Goal: Information Seeking & Learning: Learn about a topic

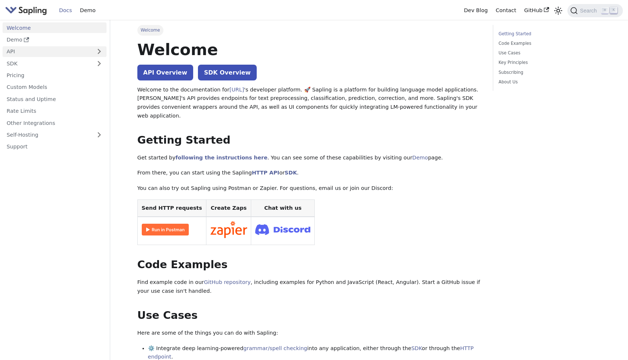
click at [36, 53] on link "API" at bounding box center [47, 51] width 89 height 11
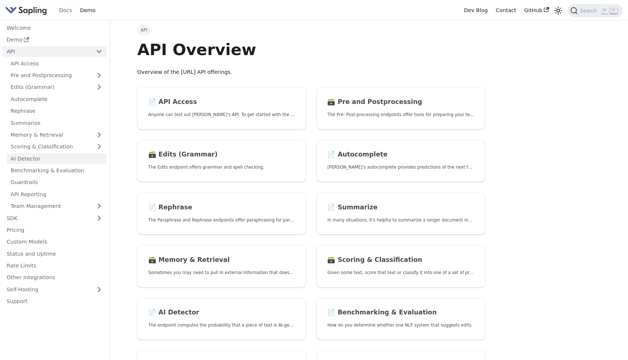
click at [38, 159] on link "AI Detector" at bounding box center [57, 158] width 100 height 11
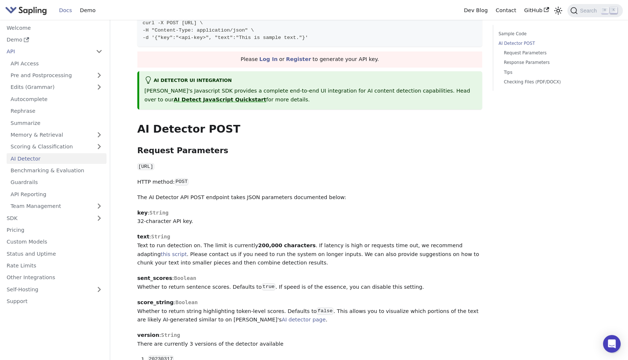
scroll to position [82, 0]
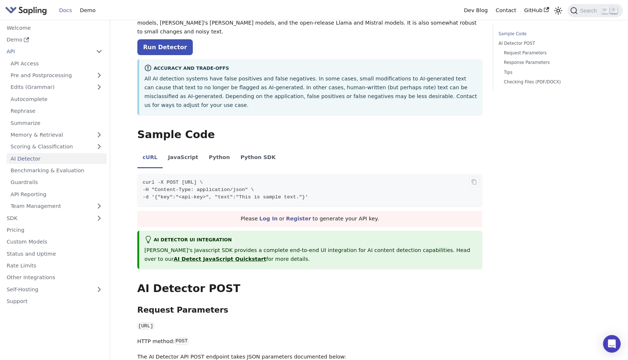
drag, startPoint x: 228, startPoint y: 179, endPoint x: 323, endPoint y: 181, distance: 95.1
click at [308, 194] on span "-d '{"key":"<api-key>", "text":"This is sample text."}'" at bounding box center [225, 197] width 166 height 6
click at [213, 194] on span "-d '{"key":"<api-key>", "text":"This is sample text."}'" at bounding box center [225, 197] width 166 height 6
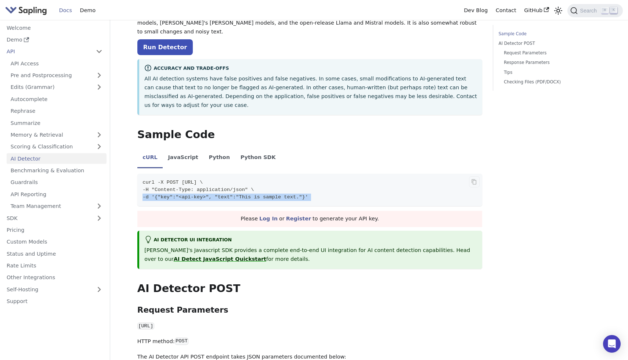
click at [213, 194] on span "-d '{"key":"<api-key>", "text":"This is sample text."}'" at bounding box center [225, 197] width 166 height 6
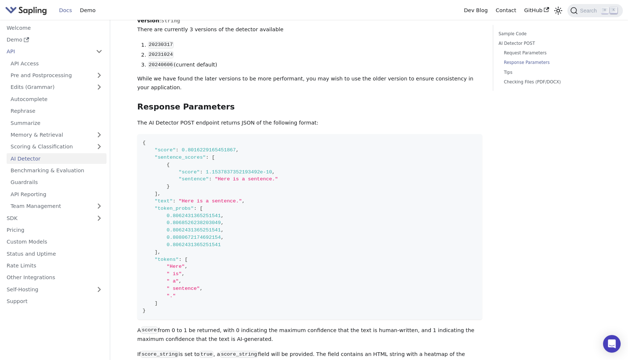
scroll to position [578, 0]
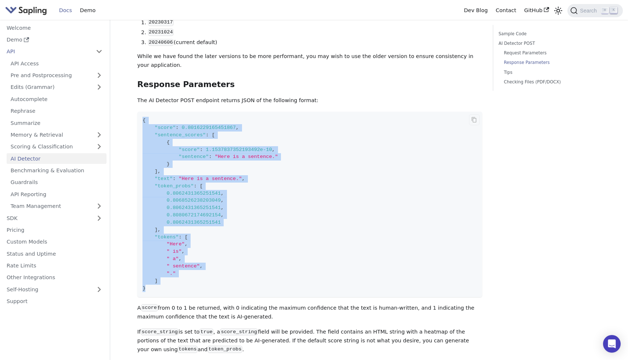
drag, startPoint x: 138, startPoint y: 99, endPoint x: 189, endPoint y: 281, distance: 189.2
click at [189, 281] on code "{ "score" : 0.8016229165451867 , "sentence_scores" : [ { "score" : 1.1537837352…" at bounding box center [309, 204] width 345 height 185
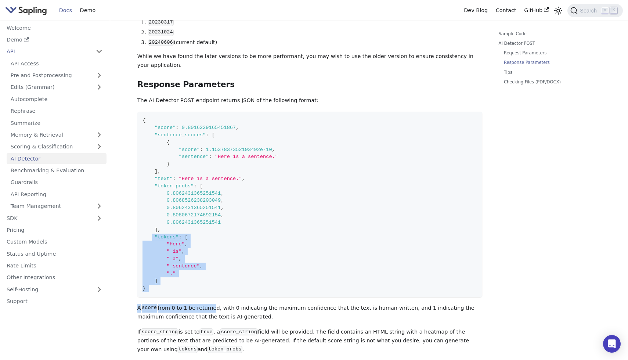
drag, startPoint x: 151, startPoint y: 220, endPoint x: 210, endPoint y: 291, distance: 92.3
click at [211, 291] on div "AI Detector The endpoint computes the probability that a piece of text is AI-ge…" at bounding box center [309, 11] width 345 height 1099
click at [210, 304] on p "A score from 0 to 1 be returned, with 0 indicating the maximum confidence that …" at bounding box center [309, 313] width 345 height 18
drag, startPoint x: 145, startPoint y: 212, endPoint x: 188, endPoint y: 272, distance: 74.2
click at [188, 272] on code "{ "score" : 0.8016229165451867 , "sentence_scores" : [ { "score" : 1.1537837352…" at bounding box center [309, 204] width 345 height 185
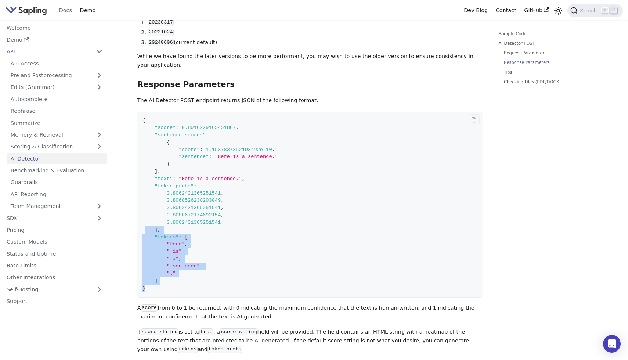
click at [188, 272] on code "{ "score" : 0.8016229165451867 , "sentence_scores" : [ { "score" : 1.1537837352…" at bounding box center [309, 204] width 345 height 185
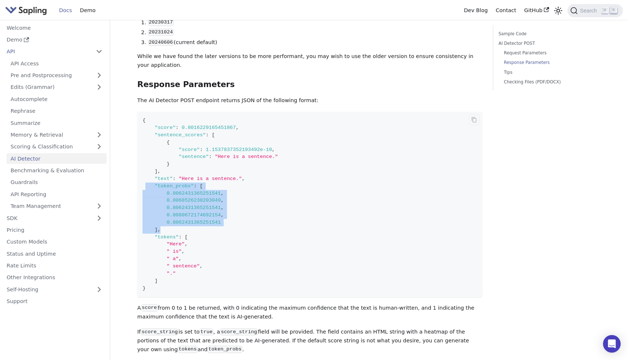
drag, startPoint x: 184, startPoint y: 215, endPoint x: 145, endPoint y: 171, distance: 59.6
click at [145, 171] on code "{ "score" : 0.8016229165451867 , "sentence_scores" : [ { "score" : 1.1537837352…" at bounding box center [309, 204] width 345 height 185
click at [145, 183] on span at bounding box center [148, 186] width 12 height 6
drag, startPoint x: 143, startPoint y: 170, endPoint x: 179, endPoint y: 214, distance: 57.3
click at [179, 214] on code "{ "score" : 0.8016229165451867 , "sentence_scores" : [ { "score" : 1.1537837352…" at bounding box center [309, 204] width 345 height 185
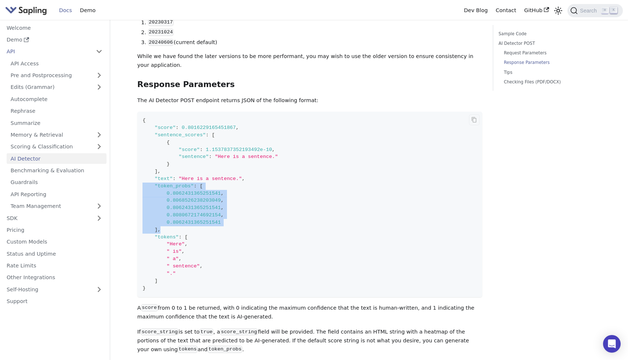
click at [179, 214] on code "{ "score" : 0.8016229165451867 , "sentence_scores" : [ { "score" : 1.1537837352…" at bounding box center [309, 204] width 345 height 185
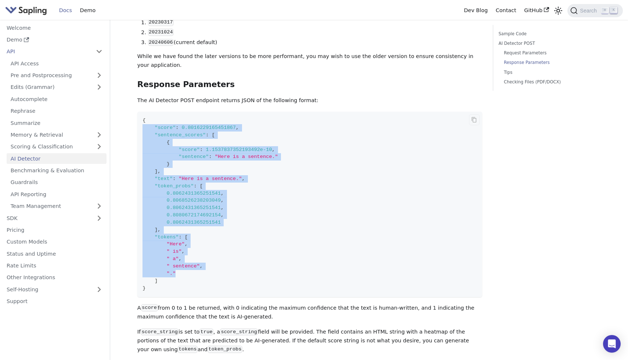
drag, startPoint x: 141, startPoint y: 109, endPoint x: 226, endPoint y: 263, distance: 176.1
click at [225, 262] on code "{ "score" : 0.8016229165451867 , "sentence_scores" : [ { "score" : 1.1537837352…" at bounding box center [309, 204] width 345 height 185
click at [226, 263] on code "{ "score" : 0.8016229165451867 , "sentence_scores" : [ { "score" : 1.1537837352…" at bounding box center [309, 204] width 345 height 185
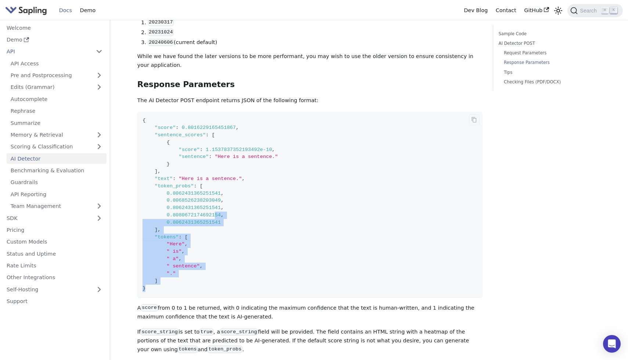
drag, startPoint x: 219, startPoint y: 263, endPoint x: 214, endPoint y: 176, distance: 86.8
click at [215, 181] on code "{ "score" : 0.8016229165451867 , "sentence_scores" : [ { "score" : 1.1537837352…" at bounding box center [309, 204] width 345 height 185
click at [214, 190] on span "0.8062431365251541" at bounding box center [194, 193] width 54 height 6
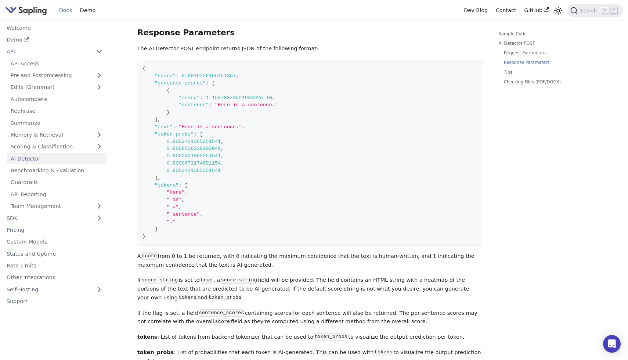
scroll to position [602, 0]
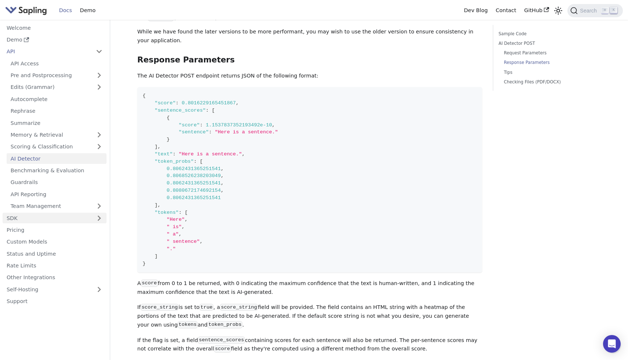
click at [35, 218] on link "SDK" at bounding box center [47, 218] width 89 height 11
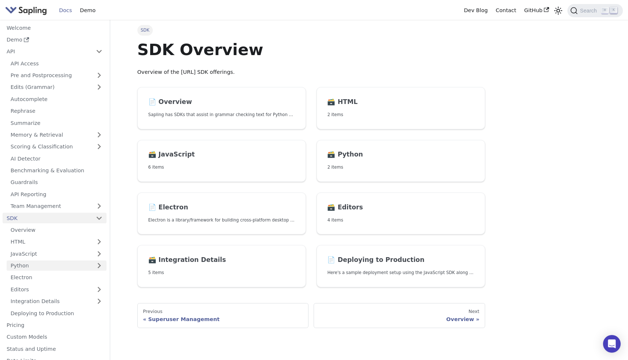
scroll to position [44, 0]
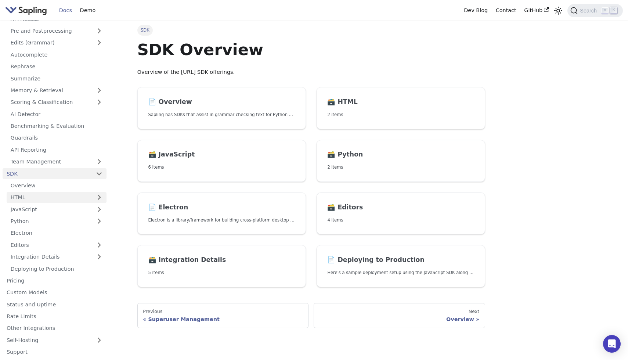
click at [32, 194] on link "HTML" at bounding box center [57, 197] width 100 height 11
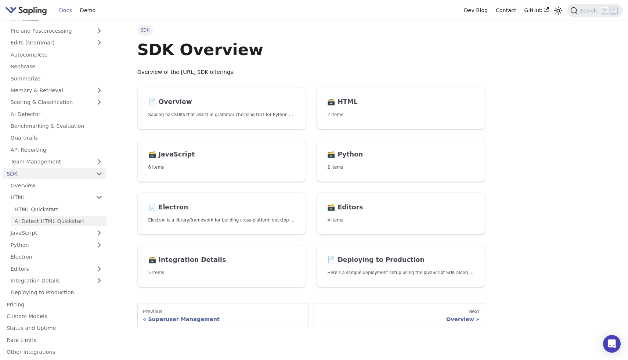
click at [52, 220] on link "AI Detect HTML Quickstart" at bounding box center [59, 221] width 96 height 11
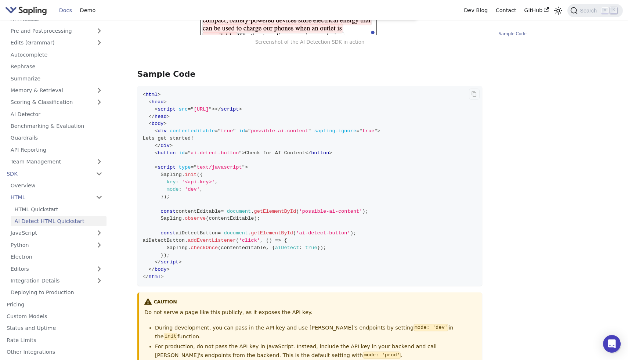
scroll to position [253, 0]
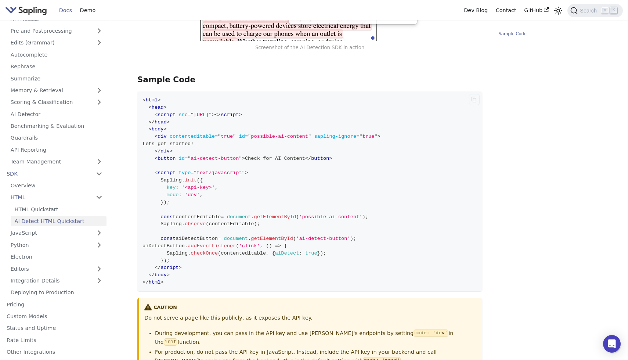
drag, startPoint x: 358, startPoint y: 116, endPoint x: 193, endPoint y: 116, distance: 165.5
click at [193, 116] on span "< script src = " [URL] " > </ script >" at bounding box center [191, 115] width 99 height 6
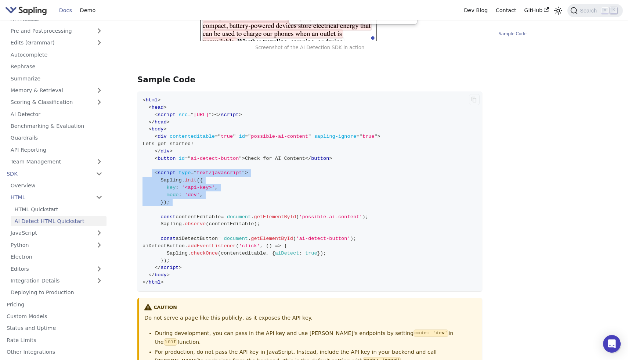
drag, startPoint x: 150, startPoint y: 174, endPoint x: 210, endPoint y: 213, distance: 70.7
click at [211, 213] on code "< html > < head > < script src = " [URL] " > </ script > </ head > < body > < d…" at bounding box center [309, 191] width 345 height 200
click at [210, 213] on code "< html > < head > < script src = " [URL] " > </ script > </ head > < body > < d…" at bounding box center [309, 191] width 345 height 200
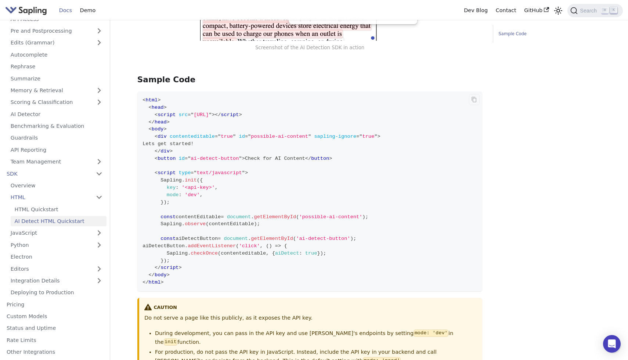
click at [195, 203] on code "< html > < head > < script src = " [URL] " > </ script > </ head > < body > < d…" at bounding box center [309, 191] width 345 height 200
click at [174, 225] on span "Sapling" at bounding box center [170, 224] width 21 height 6
click at [174, 223] on span "Sapling" at bounding box center [170, 224] width 21 height 6
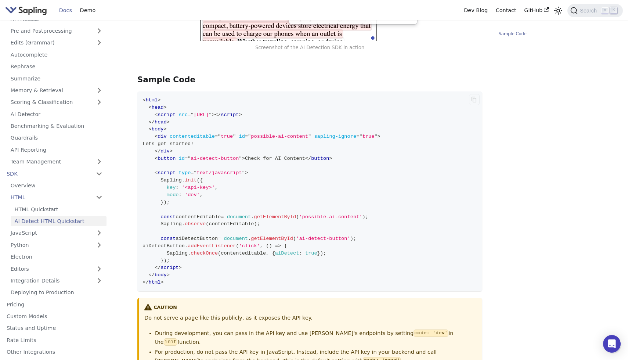
click at [209, 112] on span "[URL]" at bounding box center [201, 115] width 15 height 6
click at [184, 225] on span "." at bounding box center [183, 224] width 3 height 6
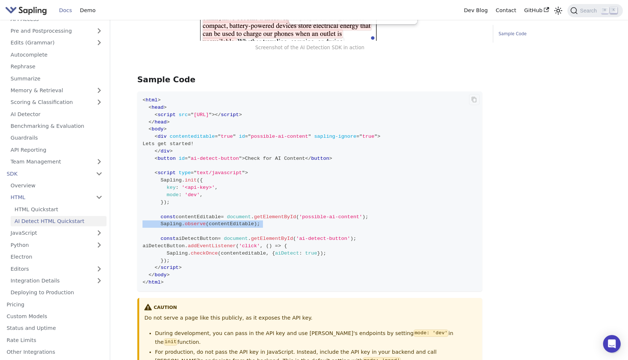
click at [184, 225] on span "." at bounding box center [183, 224] width 3 height 6
click at [210, 255] on span "checkOnce" at bounding box center [203, 253] width 27 height 6
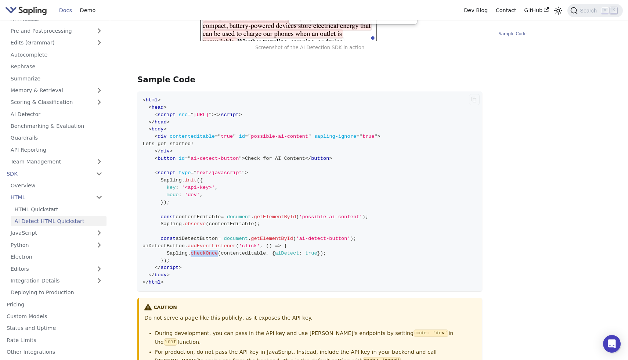
click at [210, 255] on span "checkOnce" at bounding box center [203, 253] width 27 height 6
click at [301, 263] on code "< html > < head > < script src = " [URL] " > </ script > </ head > < body > < d…" at bounding box center [309, 191] width 345 height 200
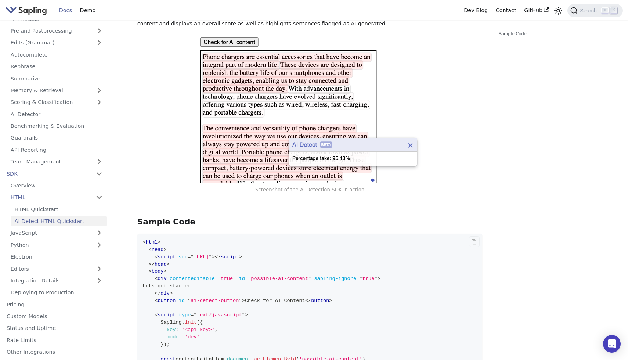
scroll to position [109, 0]
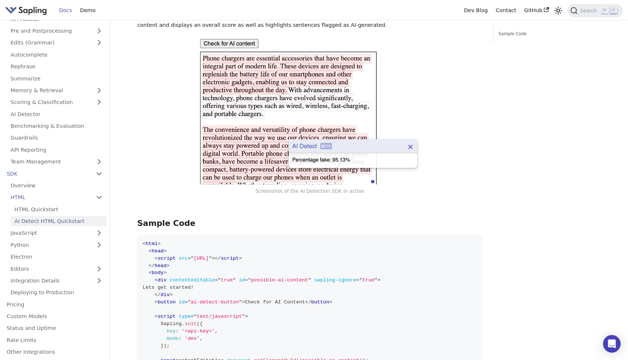
click at [240, 97] on img at bounding box center [309, 110] width 224 height 148
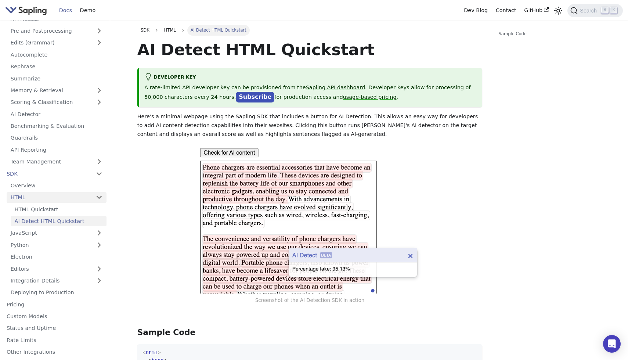
scroll to position [0, 0]
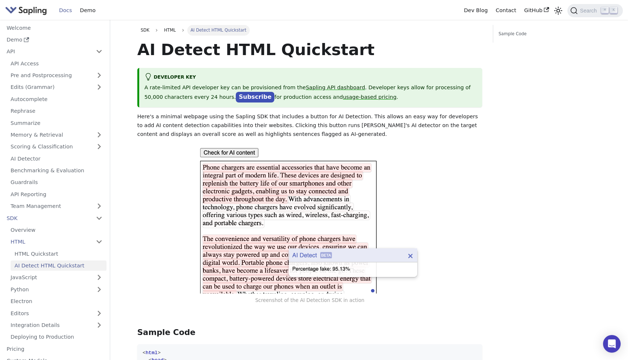
click at [220, 52] on h1 "AI Detect HTML Quickstart" at bounding box center [309, 50] width 345 height 20
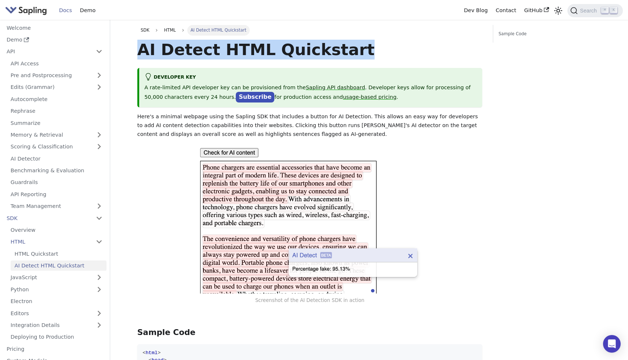
click at [220, 52] on h1 "AI Detect HTML Quickstart" at bounding box center [309, 50] width 345 height 20
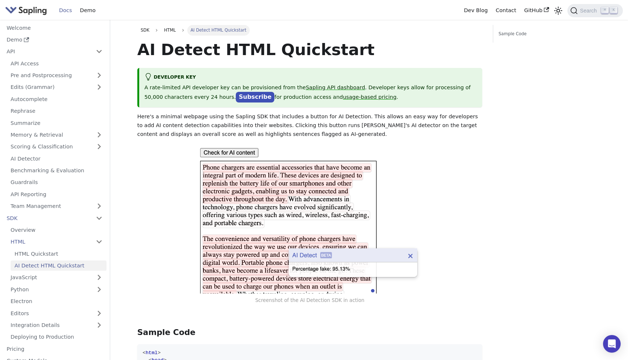
click at [162, 179] on div "Screenshot of the AI Detection SDK in action" at bounding box center [309, 231] width 345 height 172
click at [56, 77] on link "Pre and Postprocessing" at bounding box center [57, 75] width 100 height 11
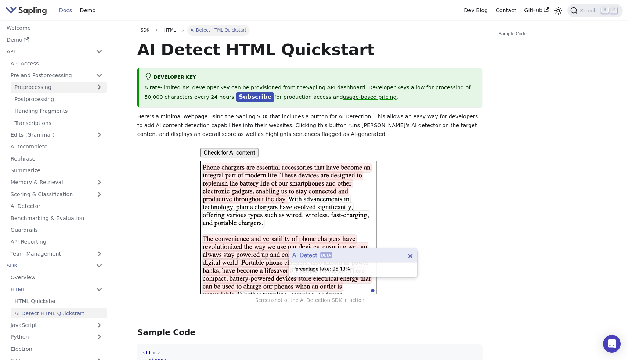
click at [45, 87] on link "Preprocessing" at bounding box center [59, 87] width 96 height 11
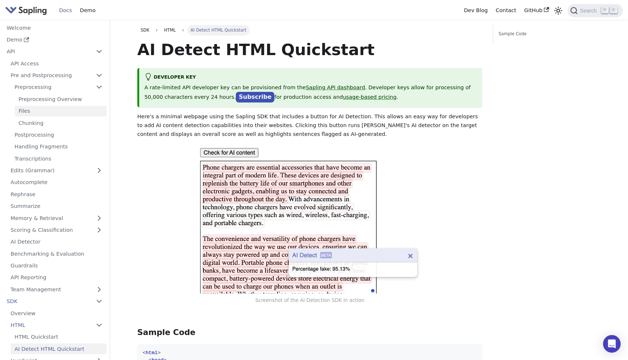
click at [48, 110] on link "Files" at bounding box center [61, 111] width 92 height 11
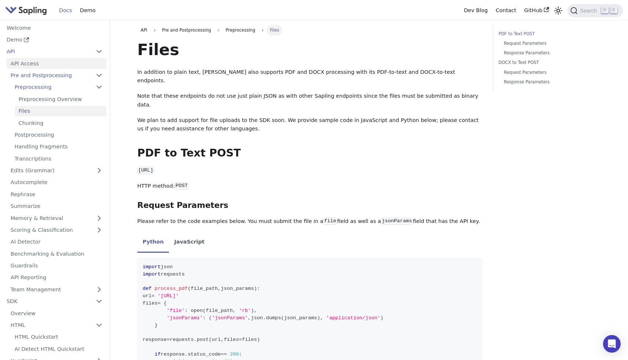
click at [32, 59] on link "API Access" at bounding box center [57, 63] width 100 height 11
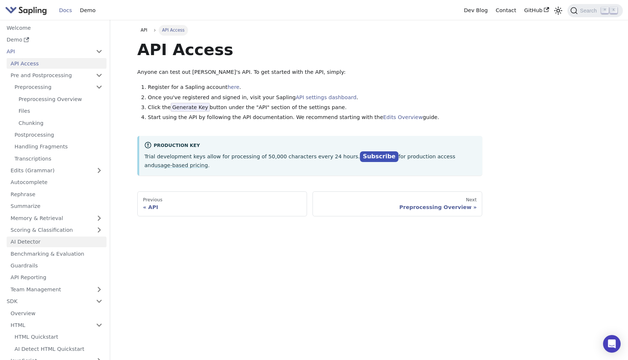
click at [48, 240] on link "AI Detector" at bounding box center [57, 241] width 100 height 11
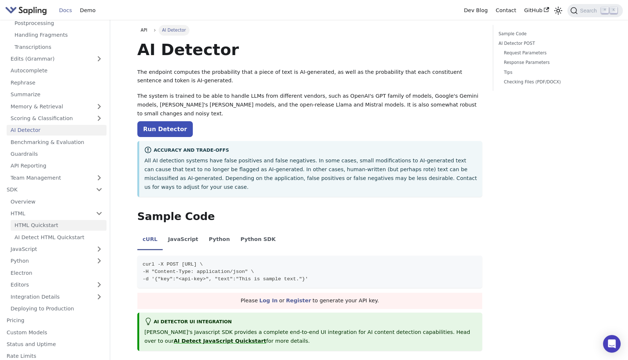
scroll to position [113, 0]
click at [31, 231] on link "AI Detect HTML Quickstart" at bounding box center [59, 235] width 96 height 11
